Goal: Find specific fact: Find specific fact

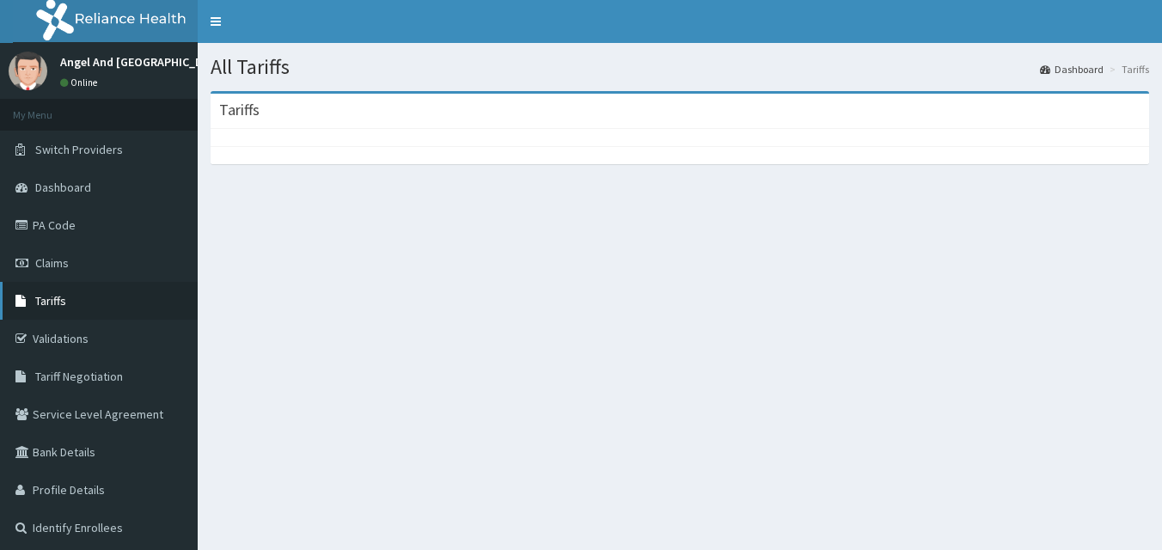
click at [58, 303] on span "Tariffs" at bounding box center [50, 300] width 31 height 15
click at [58, 313] on link "Tariffs" at bounding box center [99, 301] width 198 height 38
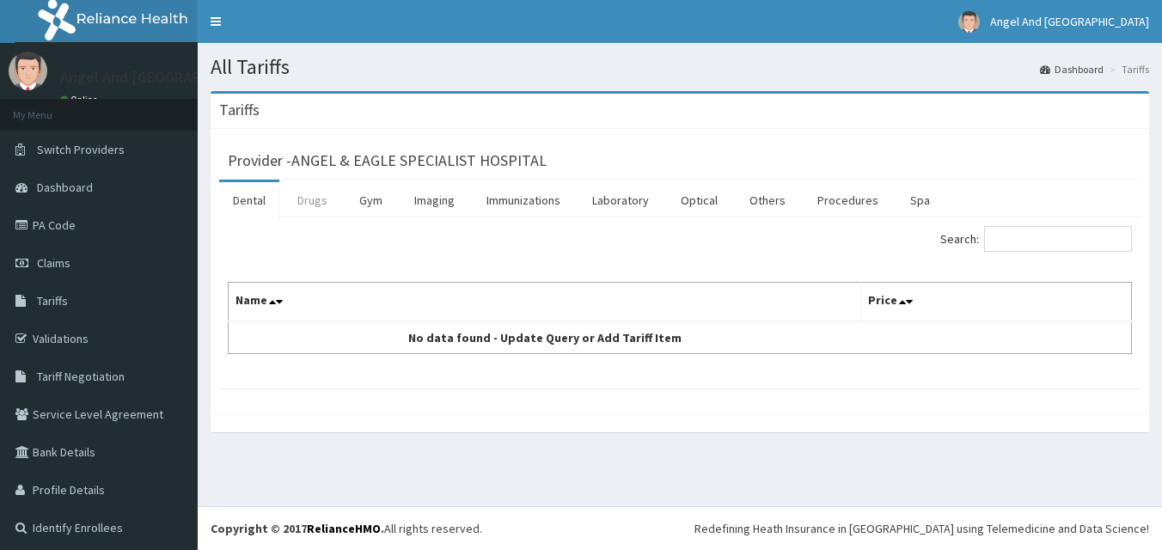
click at [320, 201] on link "Drugs" at bounding box center [313, 200] width 58 height 36
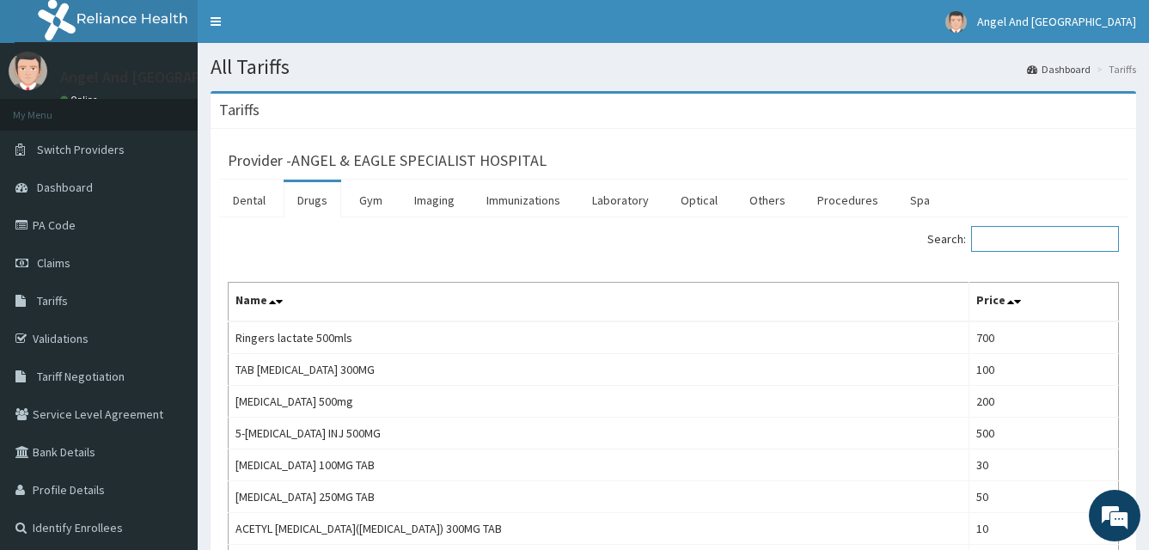
click at [1014, 247] on input "Search:" at bounding box center [1045, 239] width 148 height 26
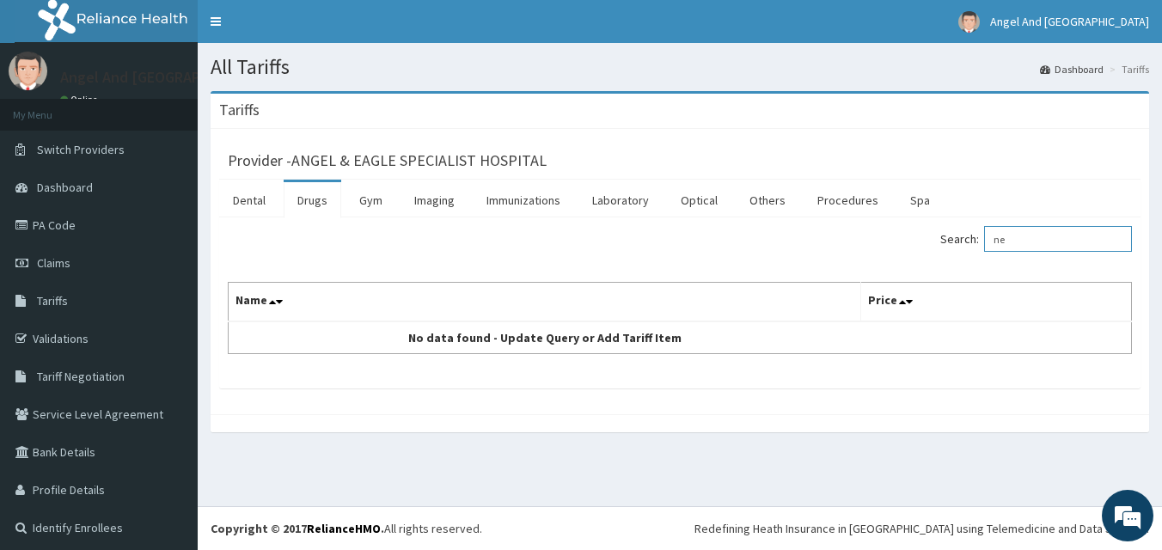
type input "n"
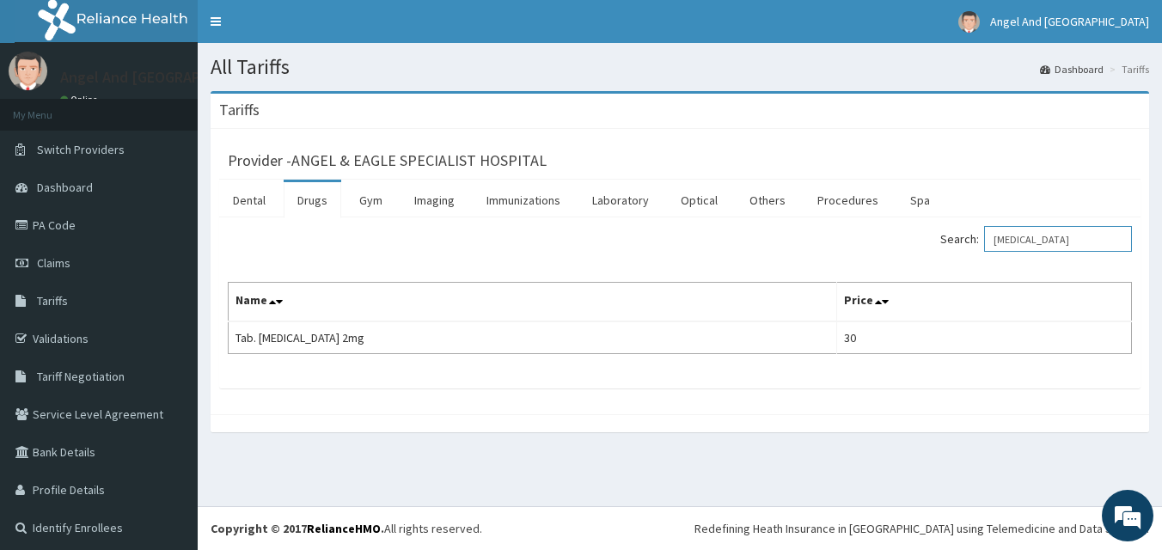
click at [1014, 247] on input "ventolin" at bounding box center [1058, 239] width 148 height 26
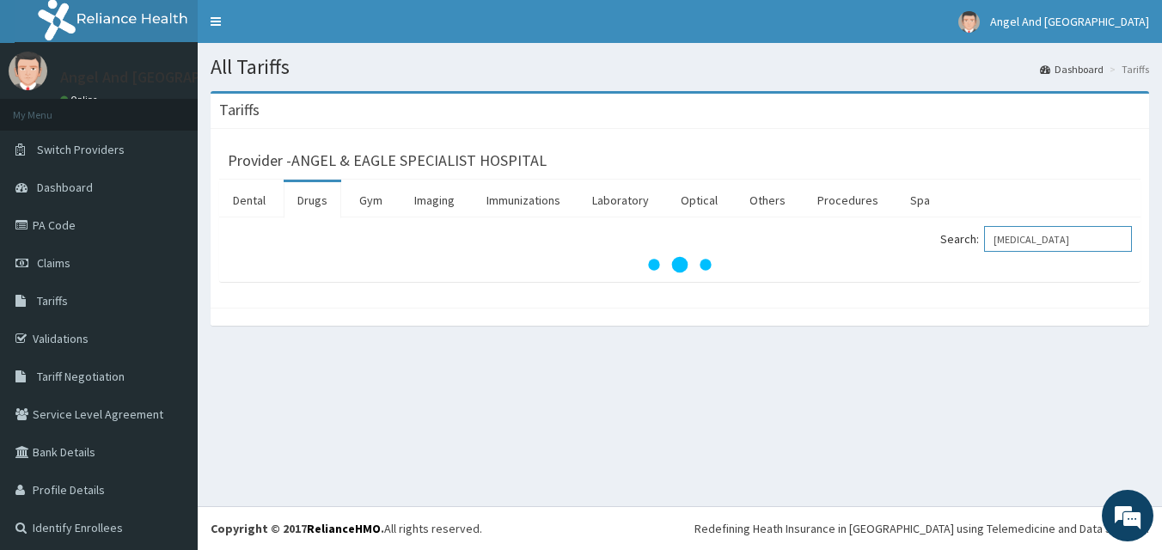
click at [1045, 241] on input "ventolin" at bounding box center [1058, 239] width 148 height 26
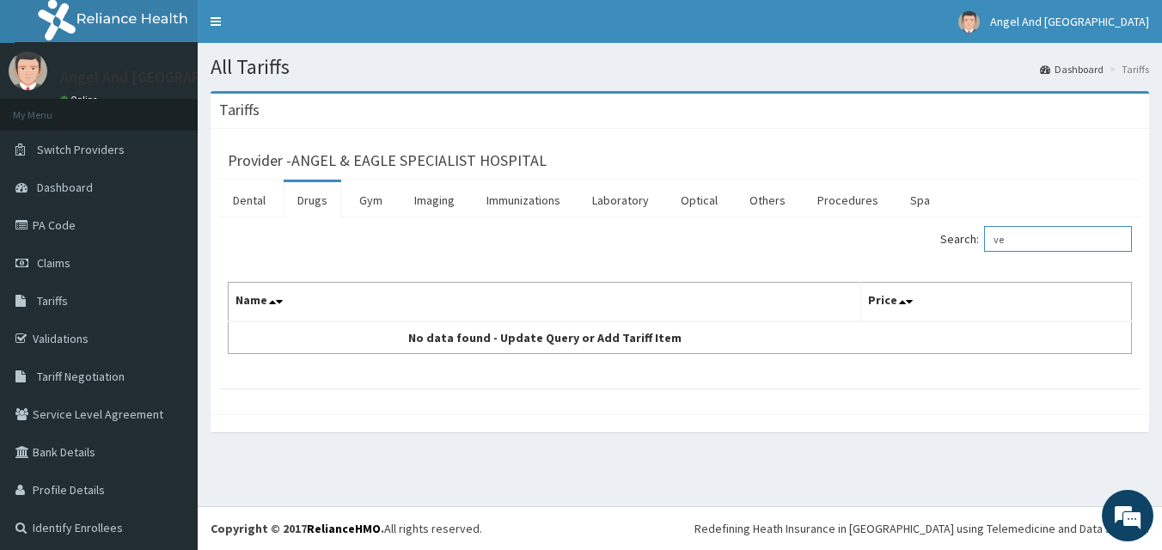
type input "v"
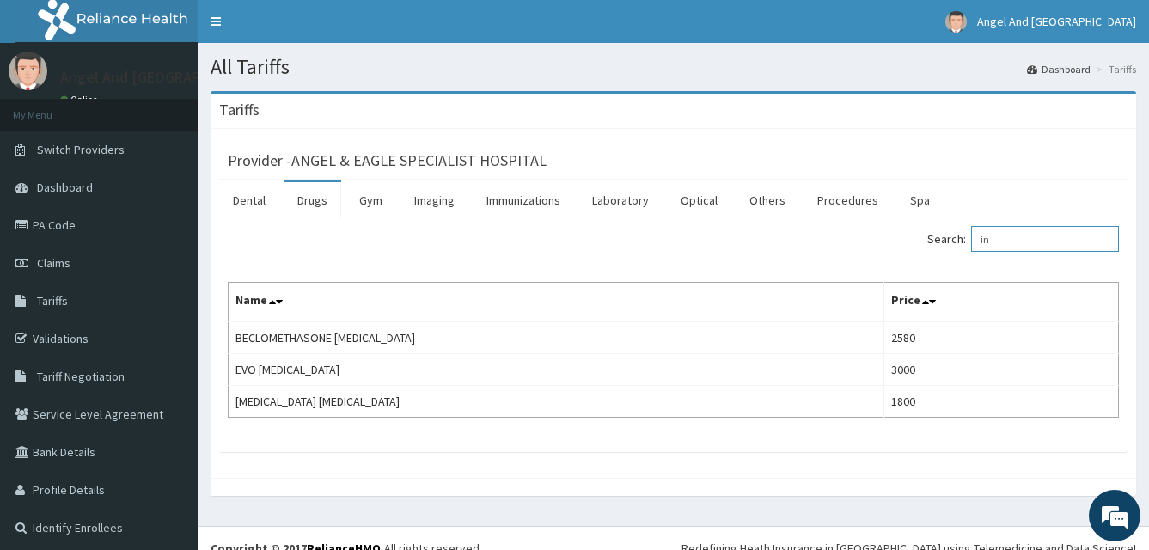
type input "i"
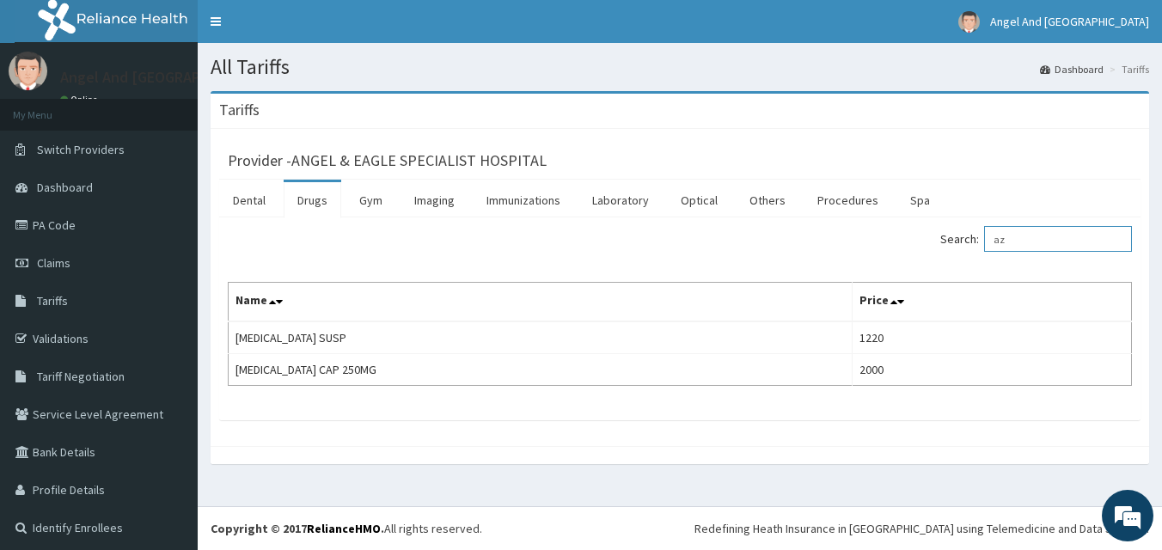
type input "a"
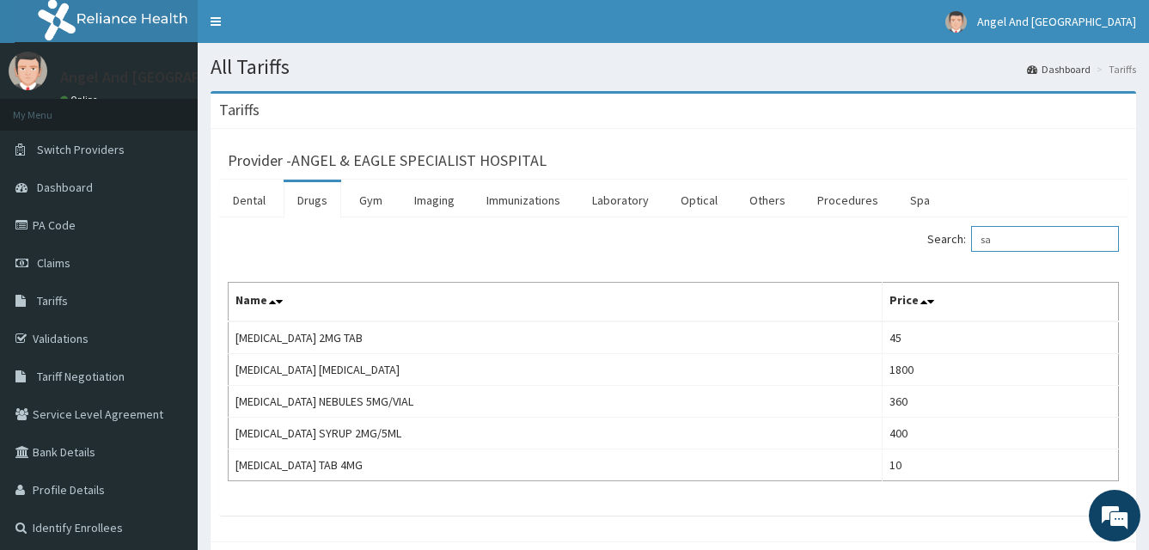
type input "s"
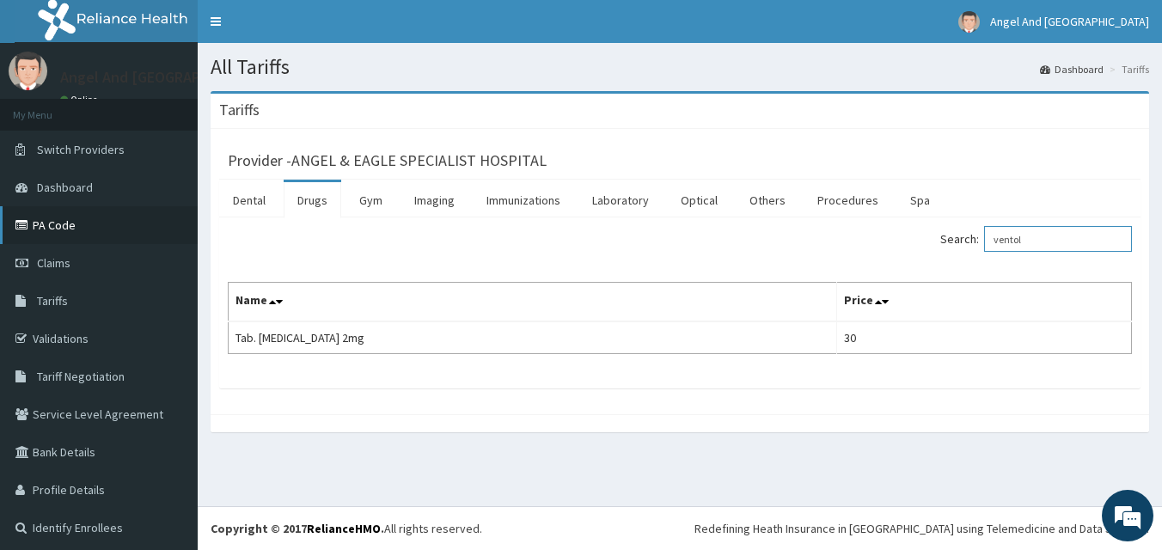
type input "ventol"
click at [55, 235] on link "PA Code" at bounding box center [99, 225] width 198 height 38
